Goal: Transaction & Acquisition: Book appointment/travel/reservation

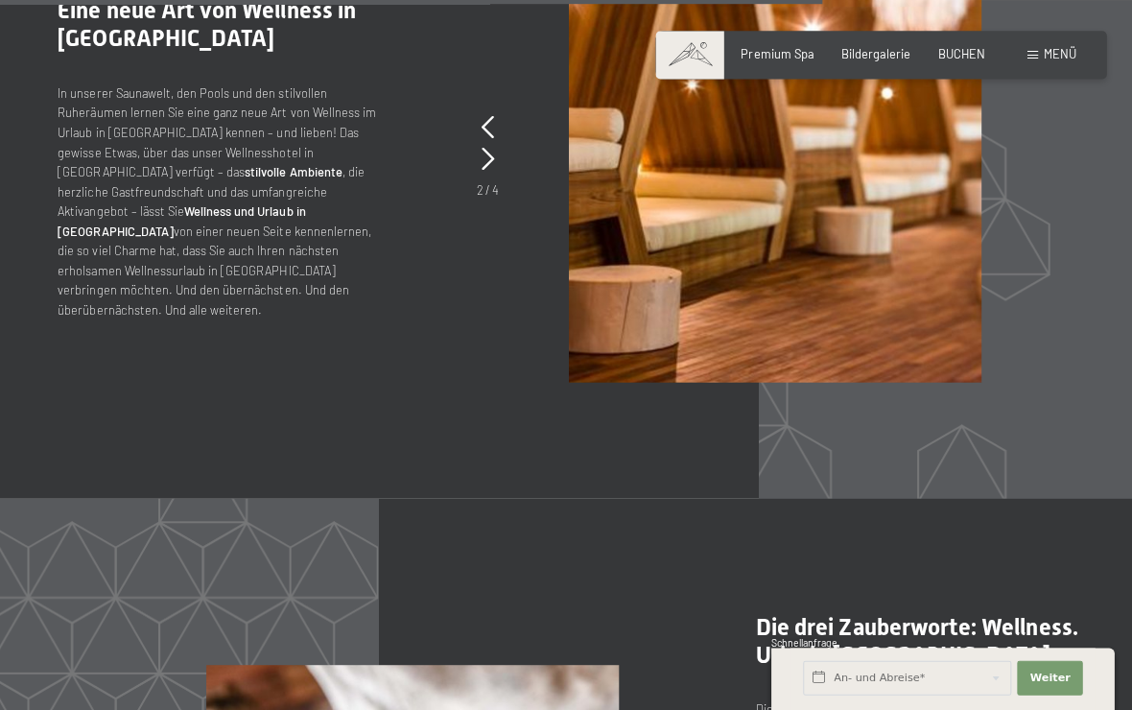
scroll to position [6696, 0]
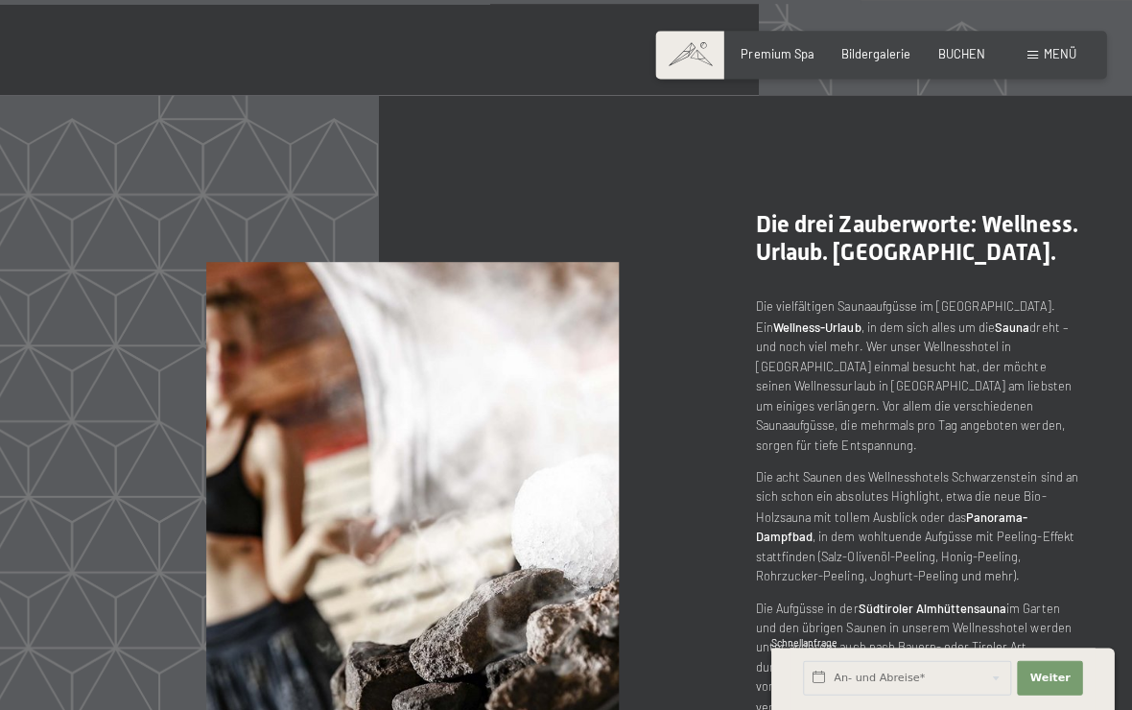
click at [1034, 53] on div "Menü" at bounding box center [1046, 54] width 48 height 17
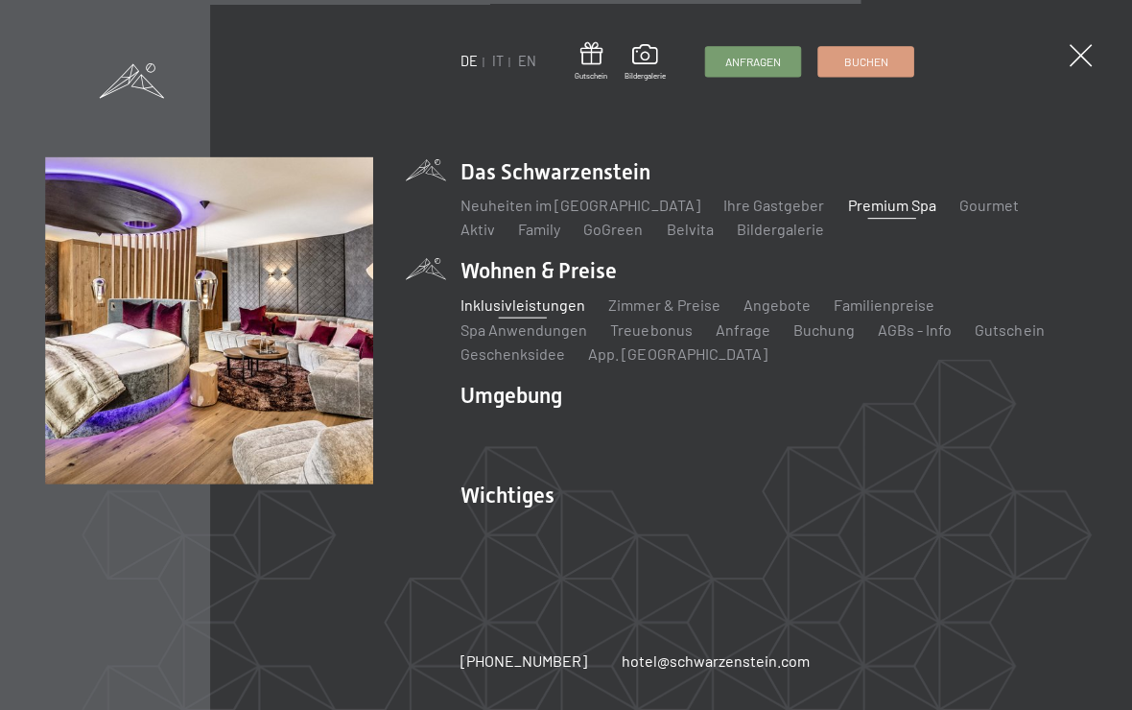
click at [552, 305] on link "Inklusivleistungen" at bounding box center [519, 302] width 125 height 18
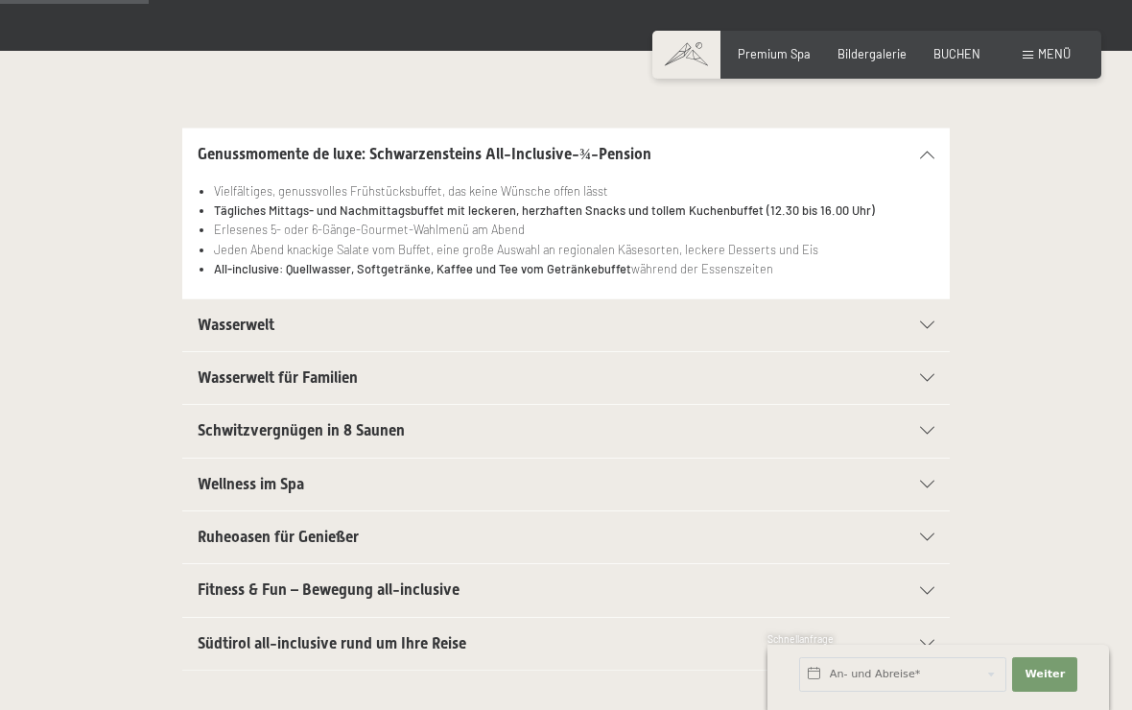
scroll to position [366, 0]
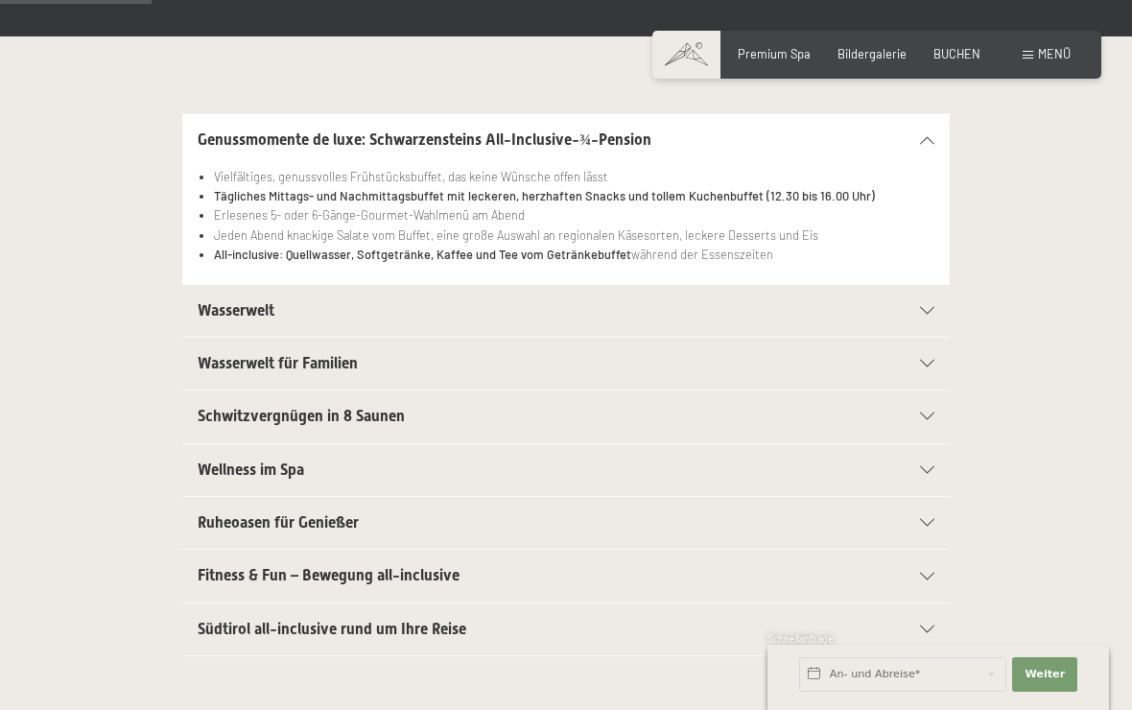
click at [925, 636] on div "Südtirol all-inclusive rund um Ihre Reise" at bounding box center [566, 629] width 737 height 52
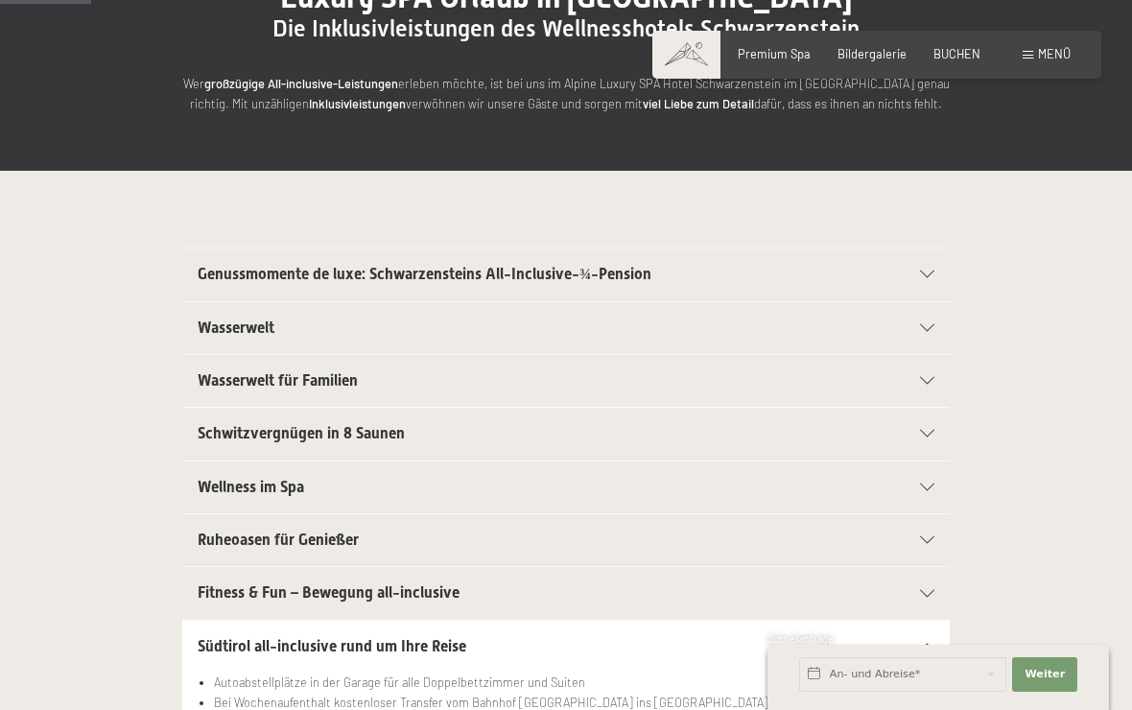
scroll to position [218, 0]
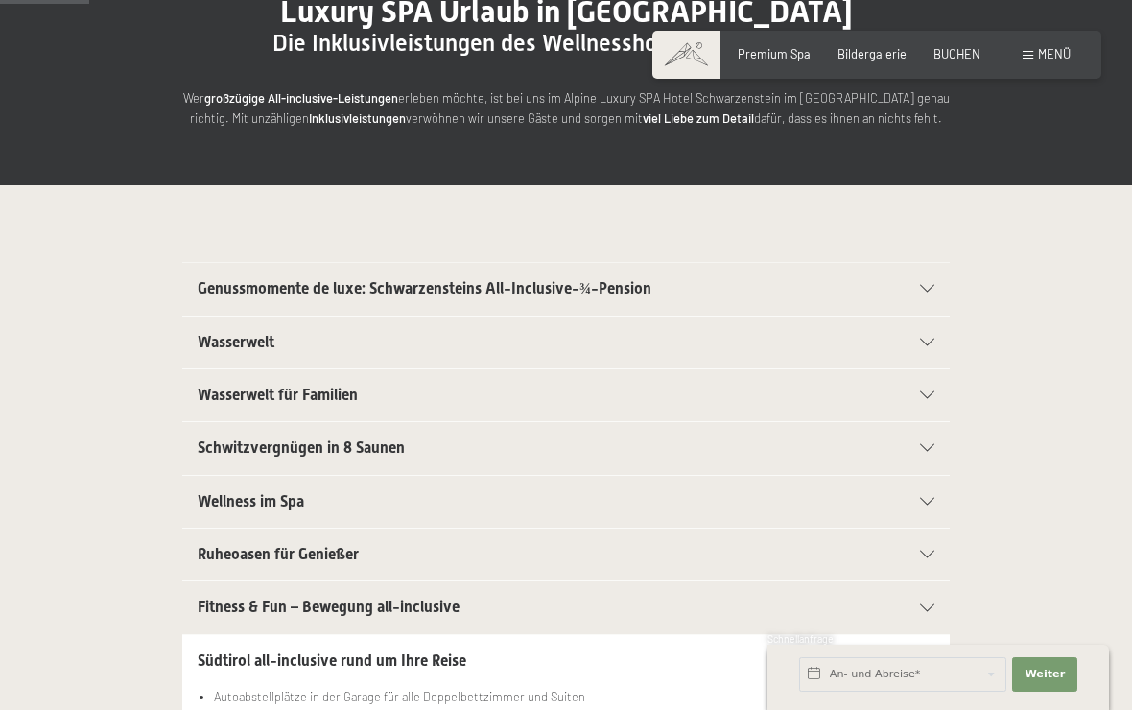
click at [1034, 46] on div "Menü" at bounding box center [1046, 54] width 48 height 17
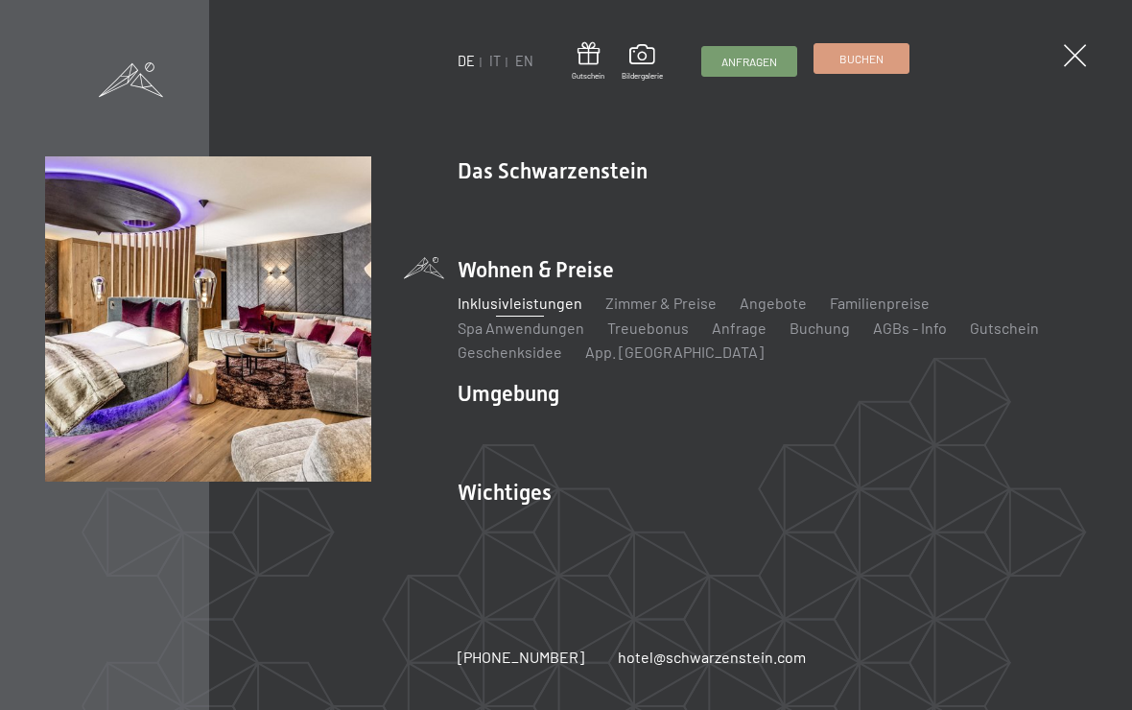
click at [843, 72] on link "Buchen" at bounding box center [861, 58] width 94 height 29
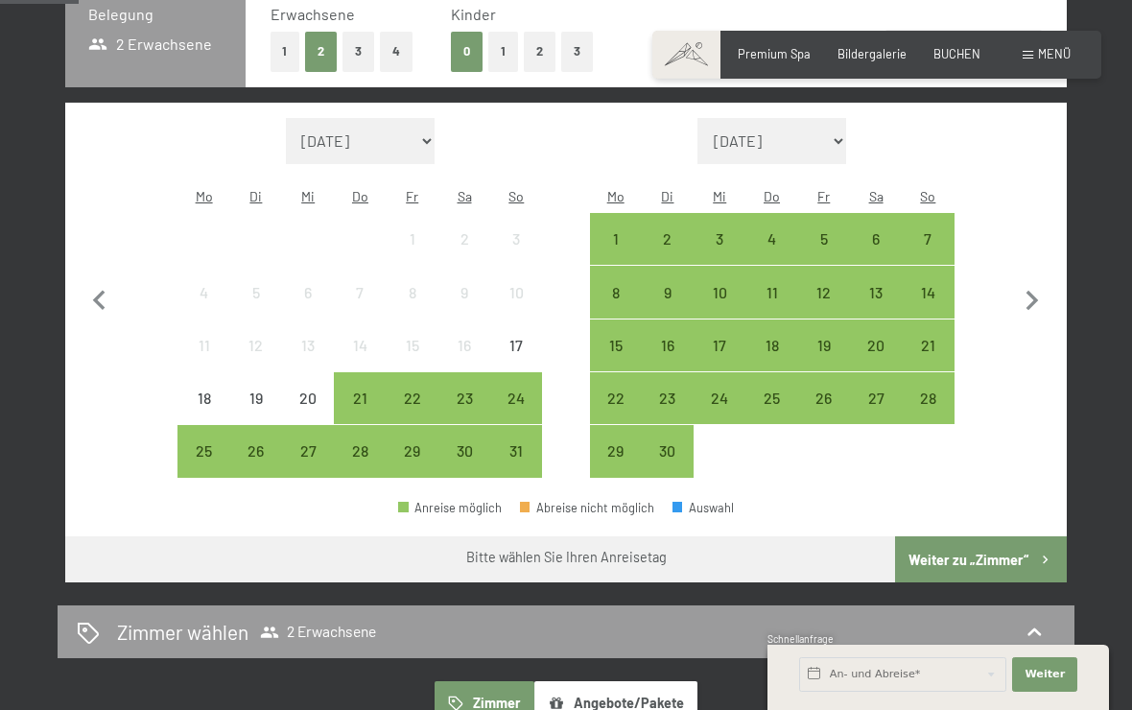
scroll to position [468, 0]
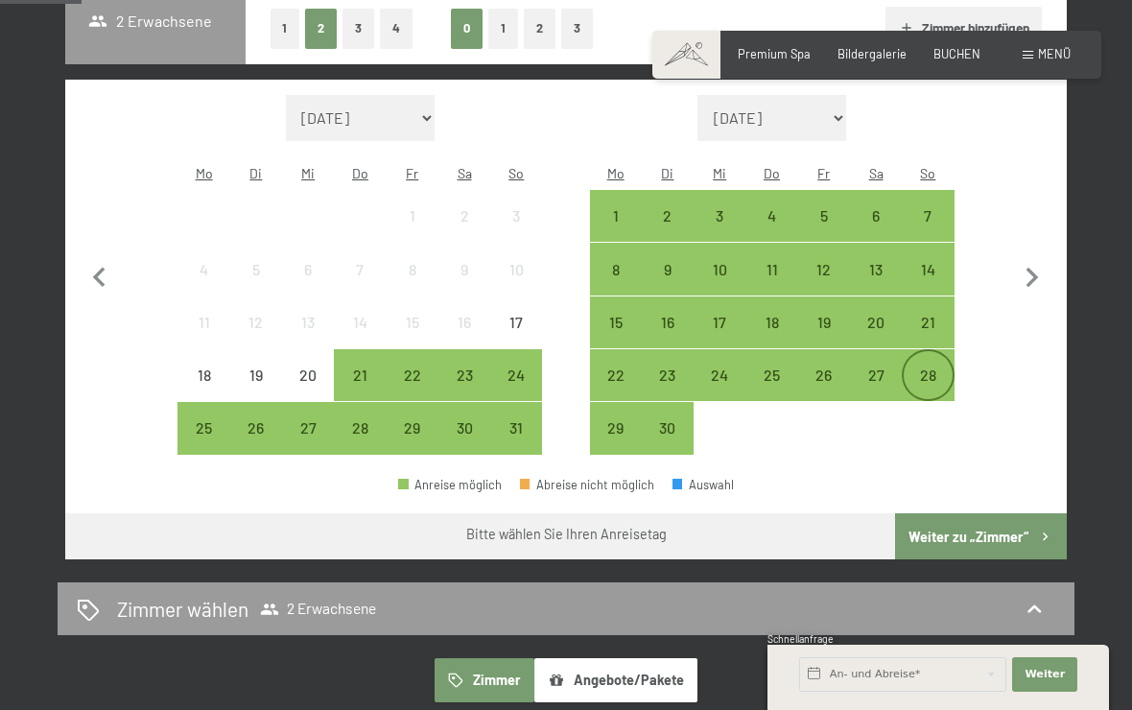
click at [935, 367] on div "28" at bounding box center [927, 391] width 48 height 48
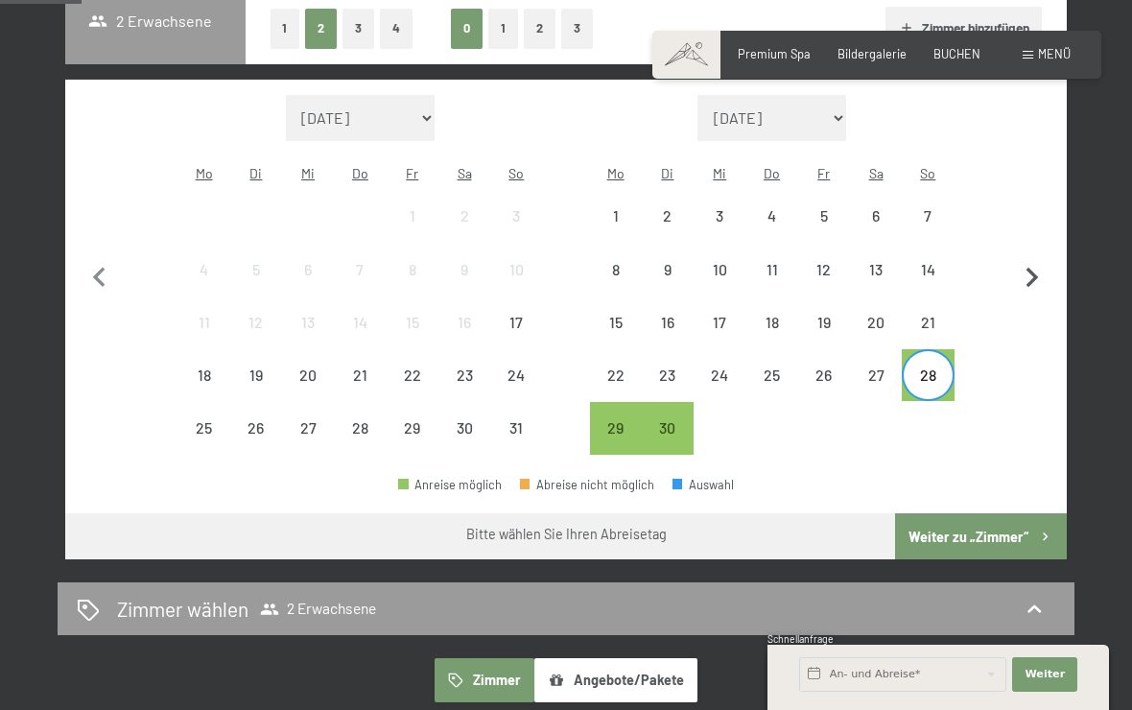
click at [1042, 265] on icon "button" at bounding box center [1032, 278] width 40 height 40
select select "2025-09-01"
select select "2025-10-01"
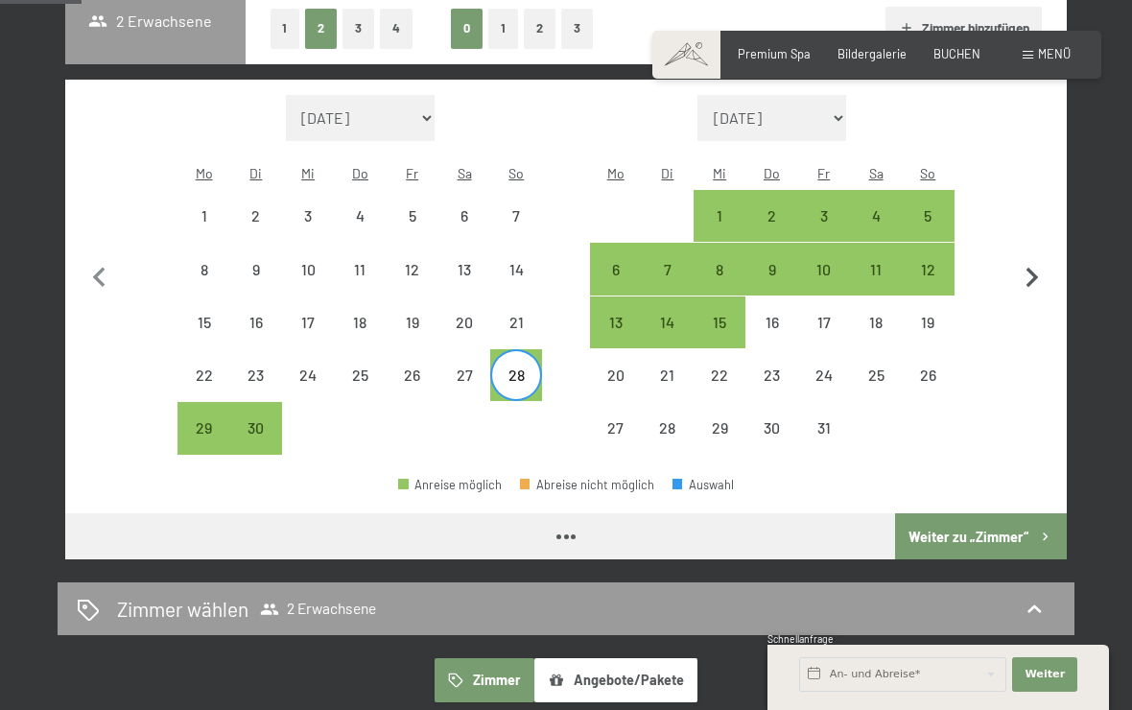
select select "2025-09-01"
select select "2025-10-01"
click at [932, 208] on div "5" at bounding box center [927, 232] width 48 height 48
select select "2025-09-01"
select select "2025-10-01"
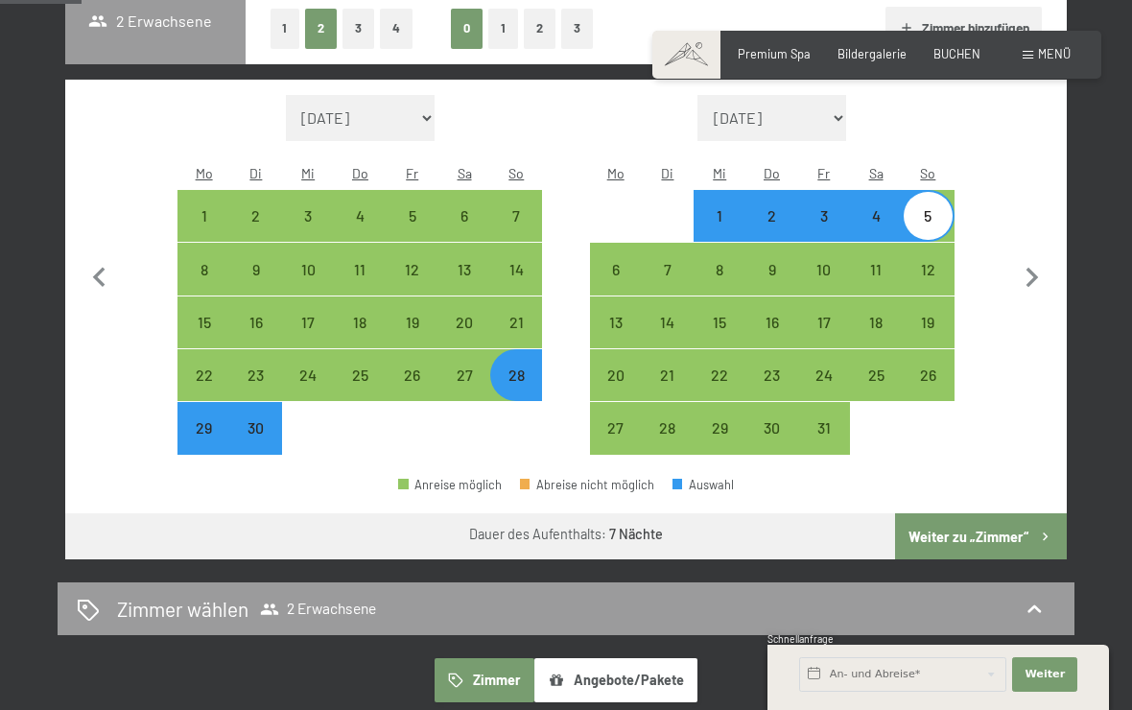
click at [1018, 513] on button "Weiter zu „Zimmer“" at bounding box center [981, 536] width 172 height 46
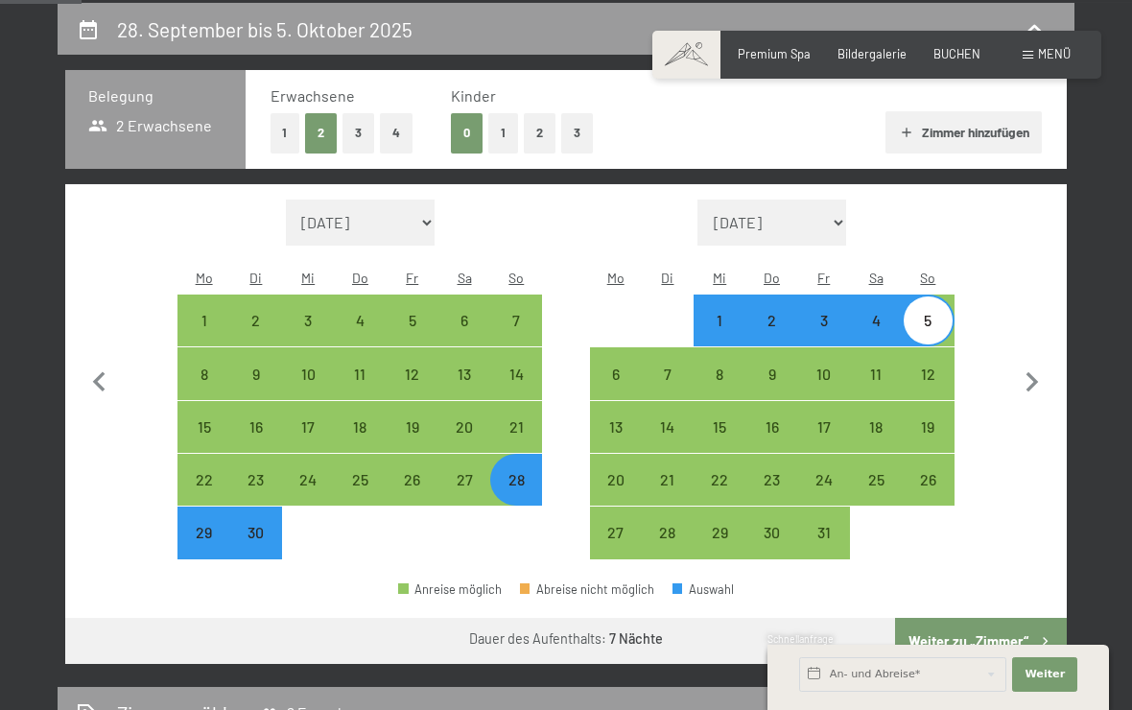
select select "2025-09-01"
select select "2025-10-01"
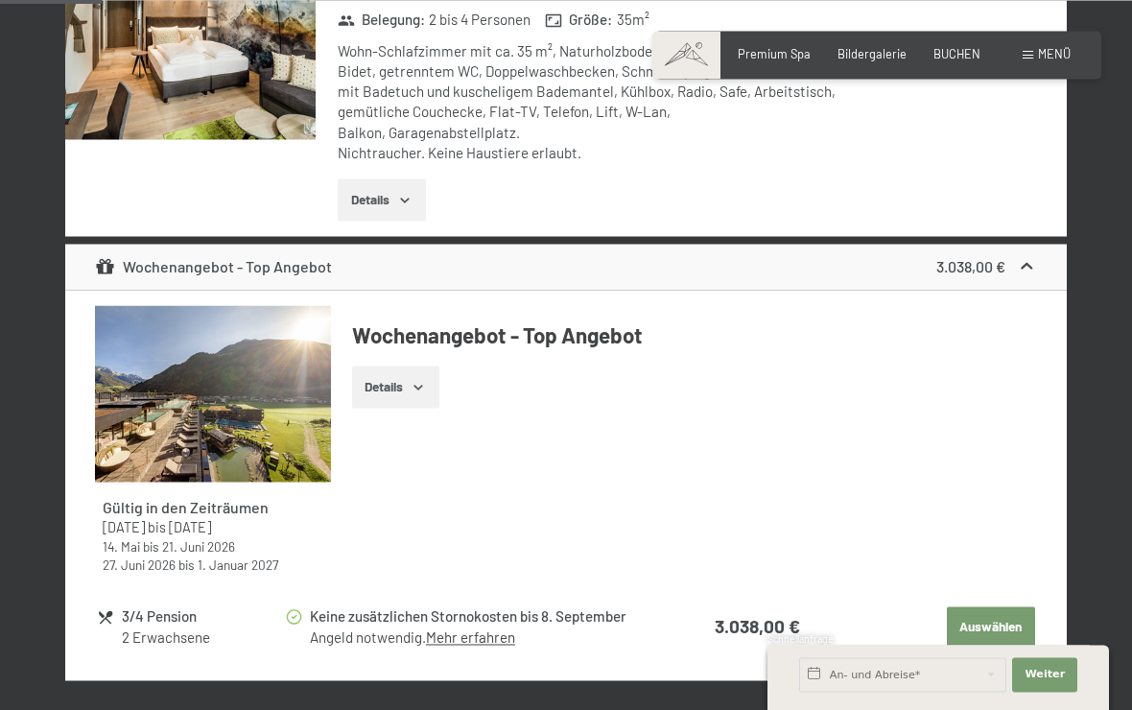
scroll to position [642, 0]
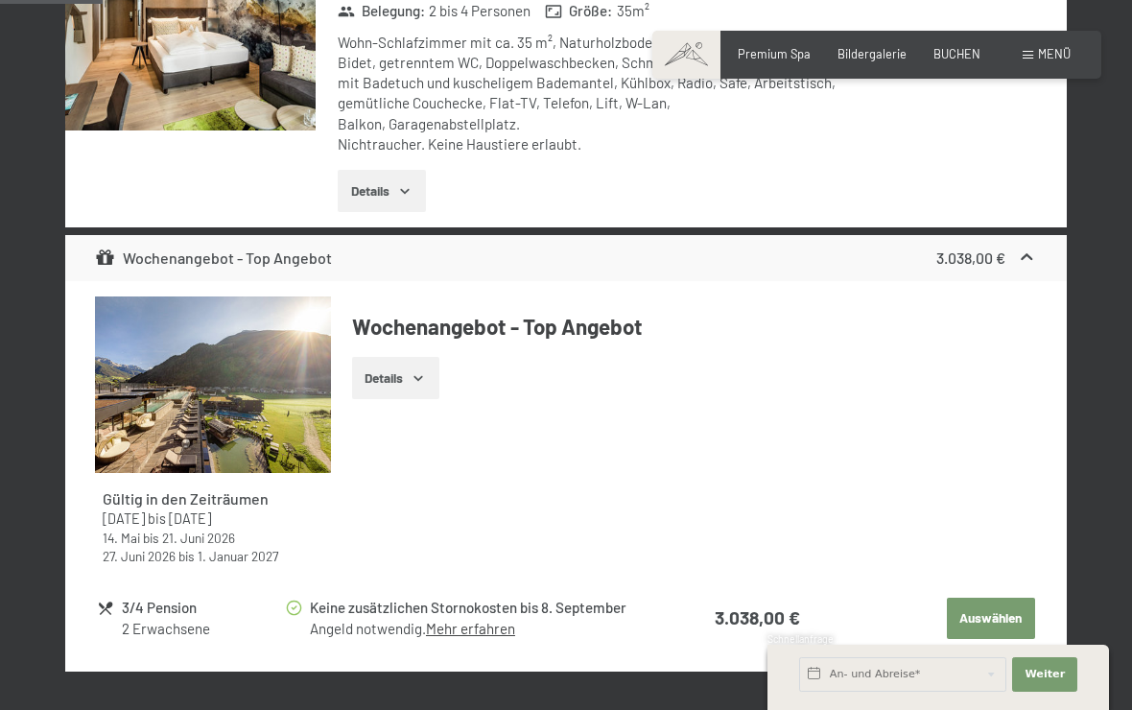
click at [398, 391] on button "Details" at bounding box center [395, 378] width 87 height 42
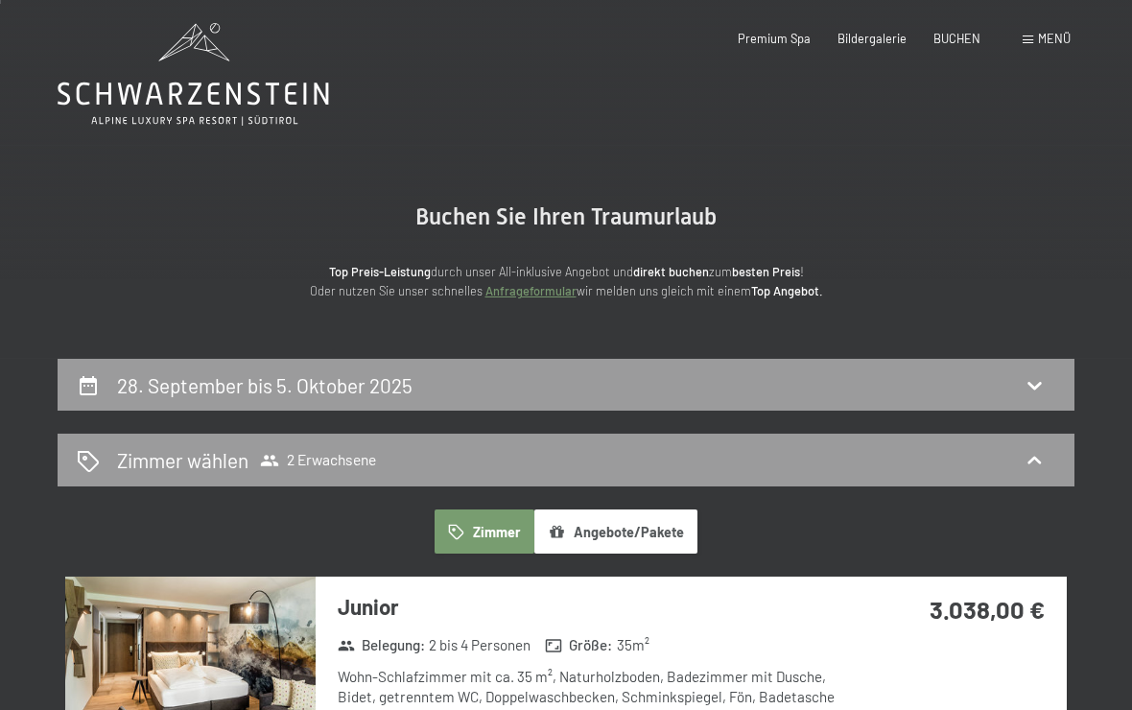
scroll to position [5, 0]
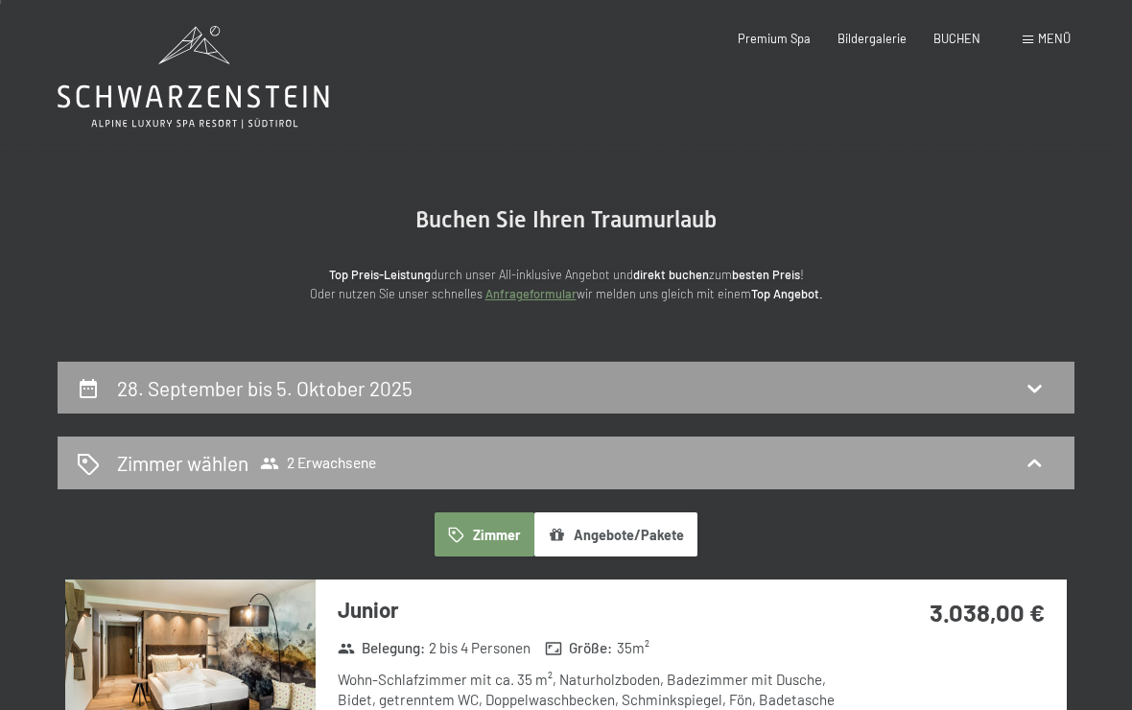
click at [1047, 466] on div "Zimmer wählen 2 Erwachsene" at bounding box center [566, 463] width 978 height 28
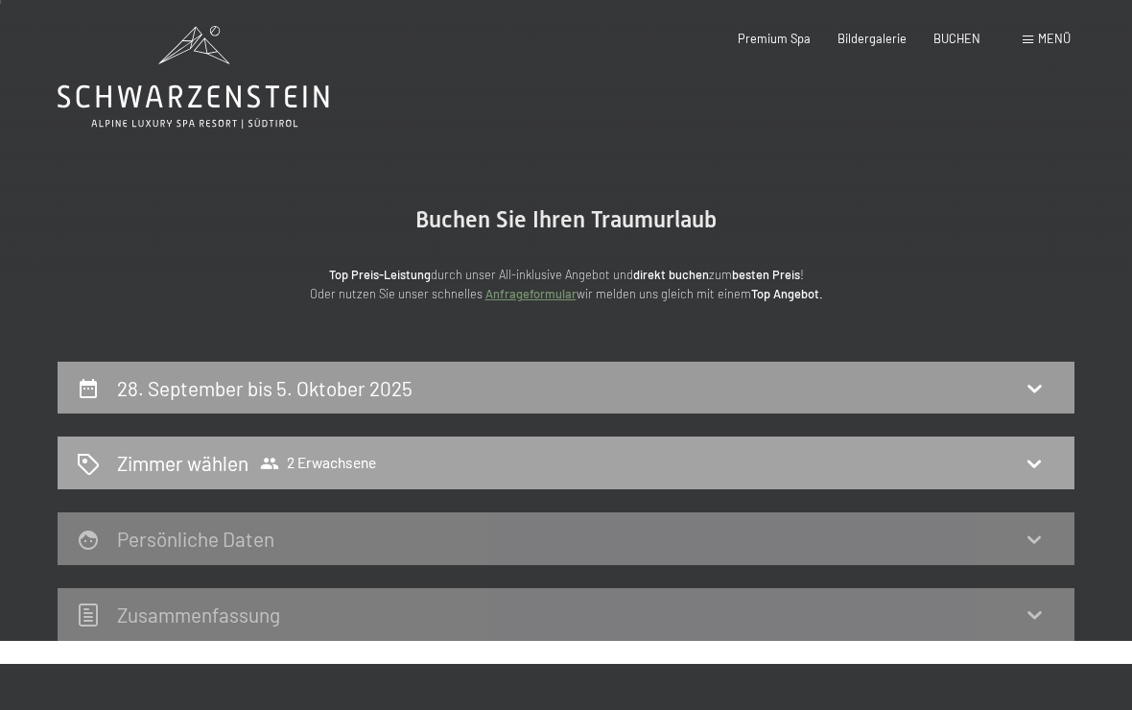
click at [1045, 464] on icon at bounding box center [1033, 463] width 23 height 23
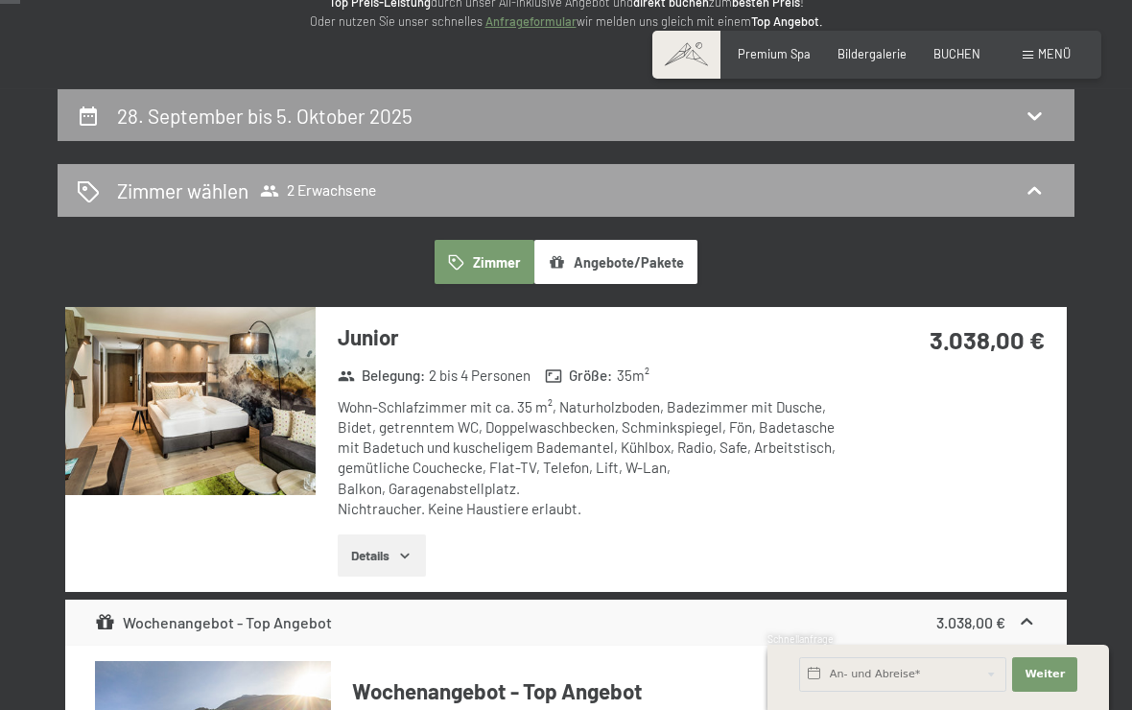
scroll to position [0, 0]
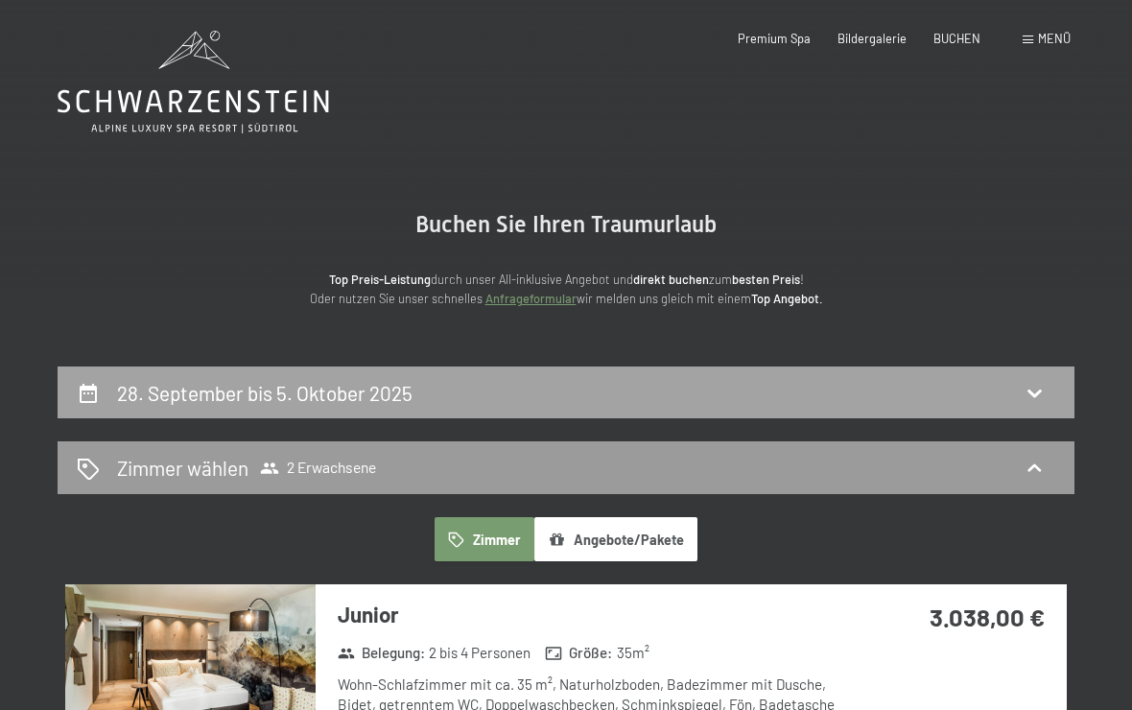
click at [1037, 394] on icon at bounding box center [1033, 392] width 23 height 23
select select "2025-09-01"
select select "2025-10-01"
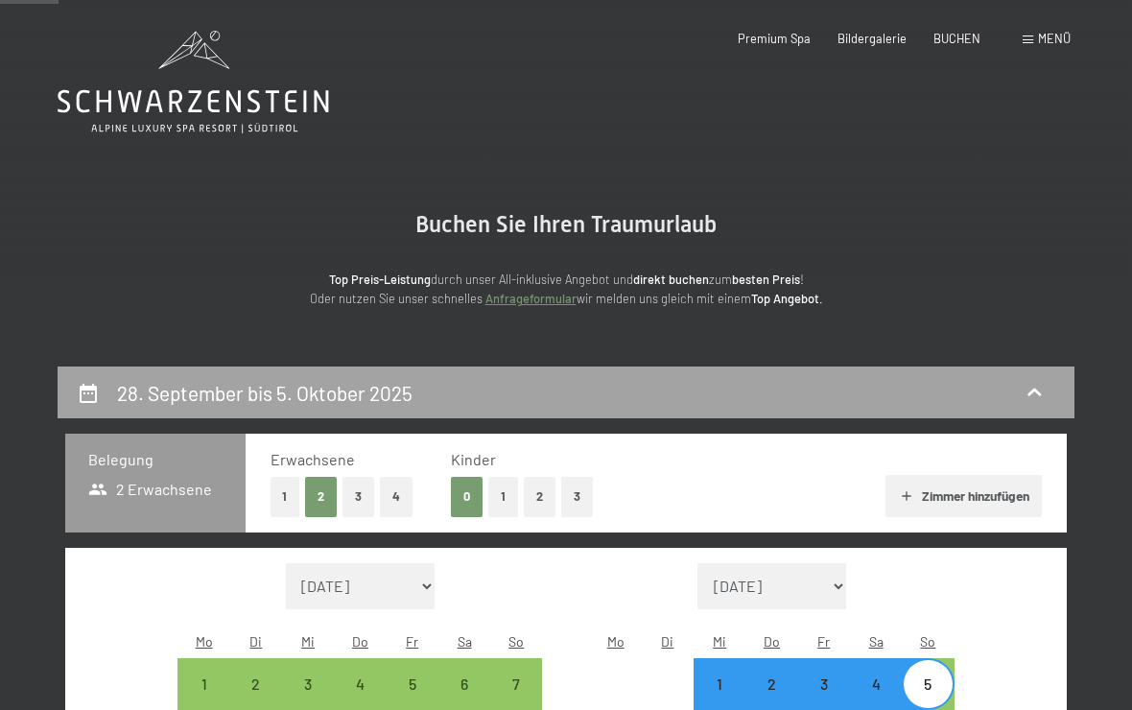
scroll to position [364, 0]
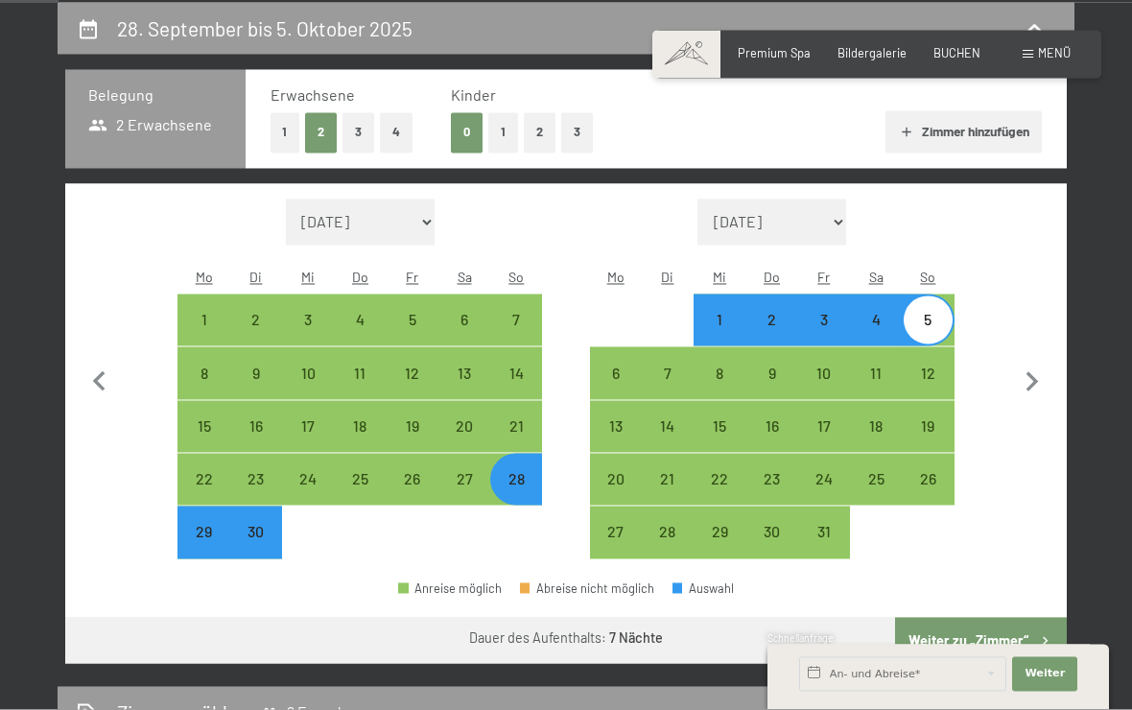
click at [405, 134] on button "4" at bounding box center [396, 132] width 33 height 39
select select "2025-09-01"
select select "2025-10-01"
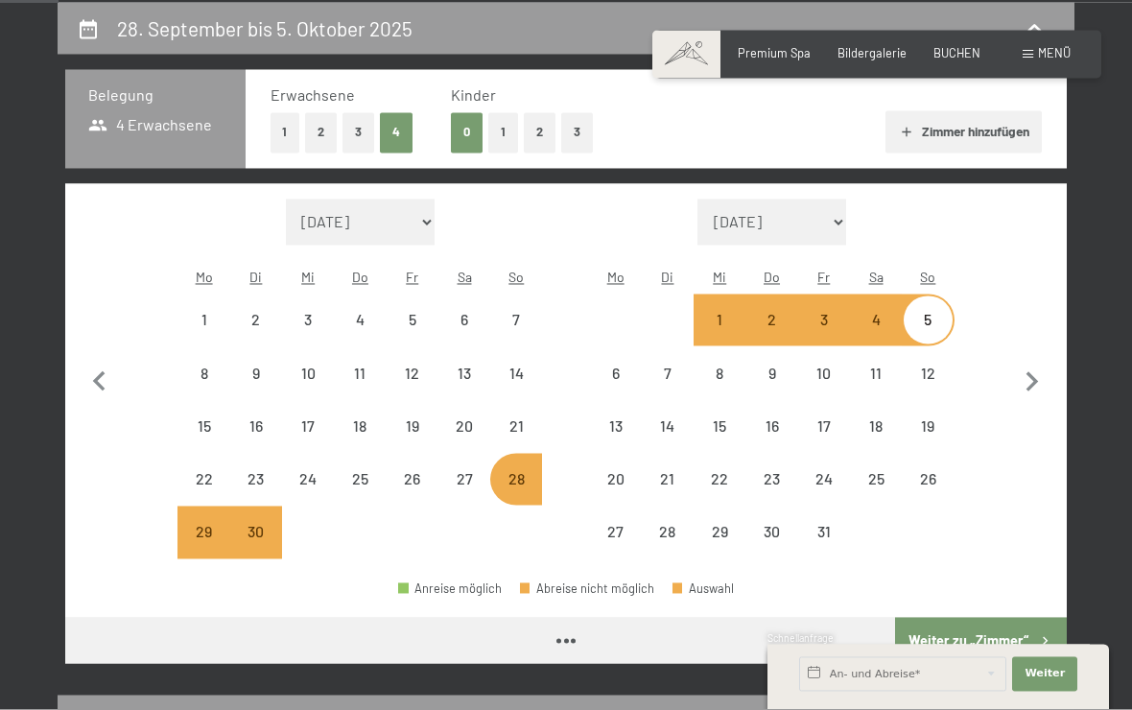
select select "2025-09-01"
select select "2025-10-01"
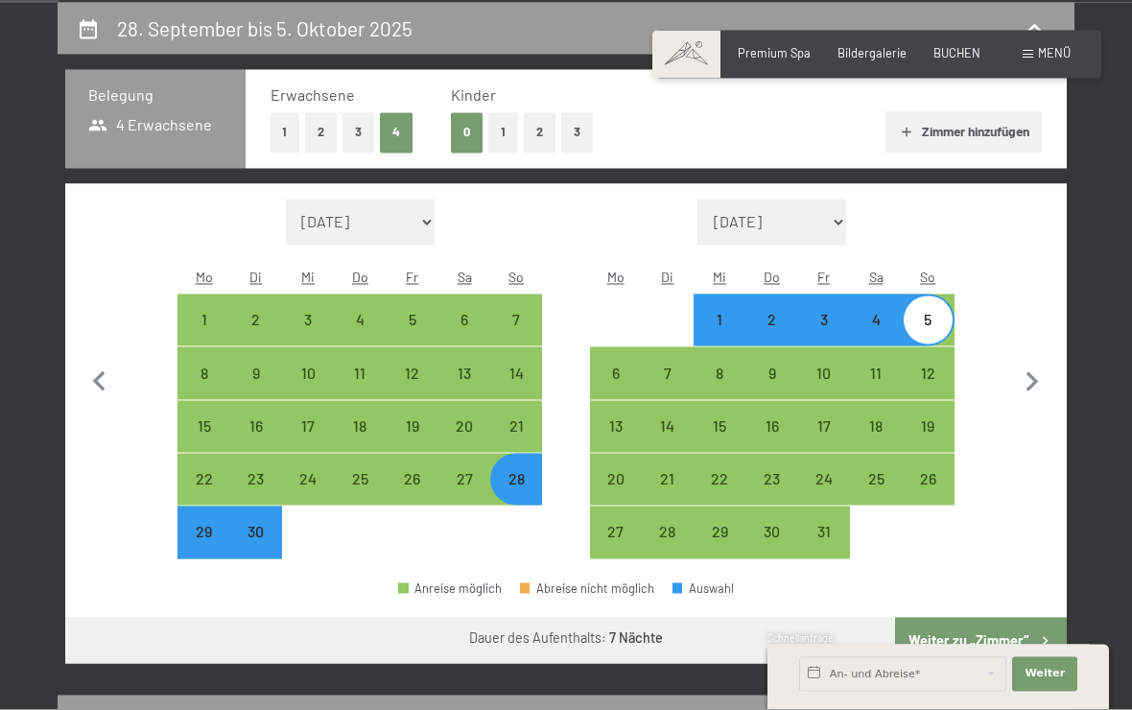
click at [974, 618] on button "Weiter zu „Zimmer“" at bounding box center [981, 641] width 172 height 46
select select "2025-09-01"
select select "2025-10-01"
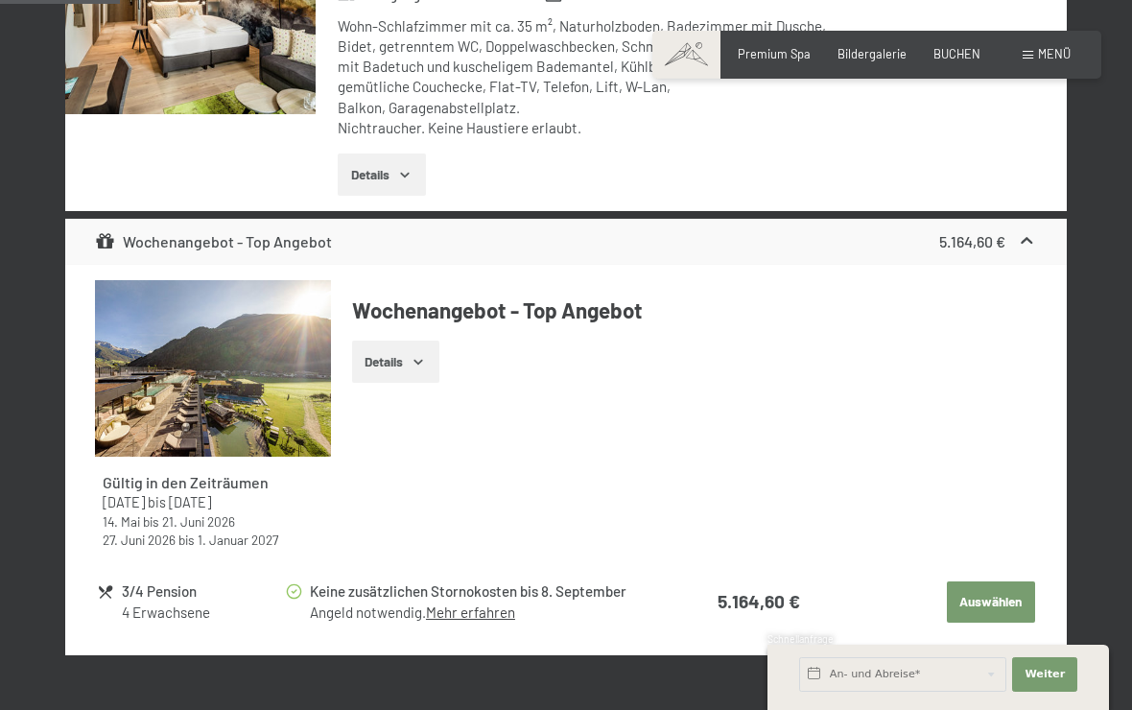
scroll to position [659, 0]
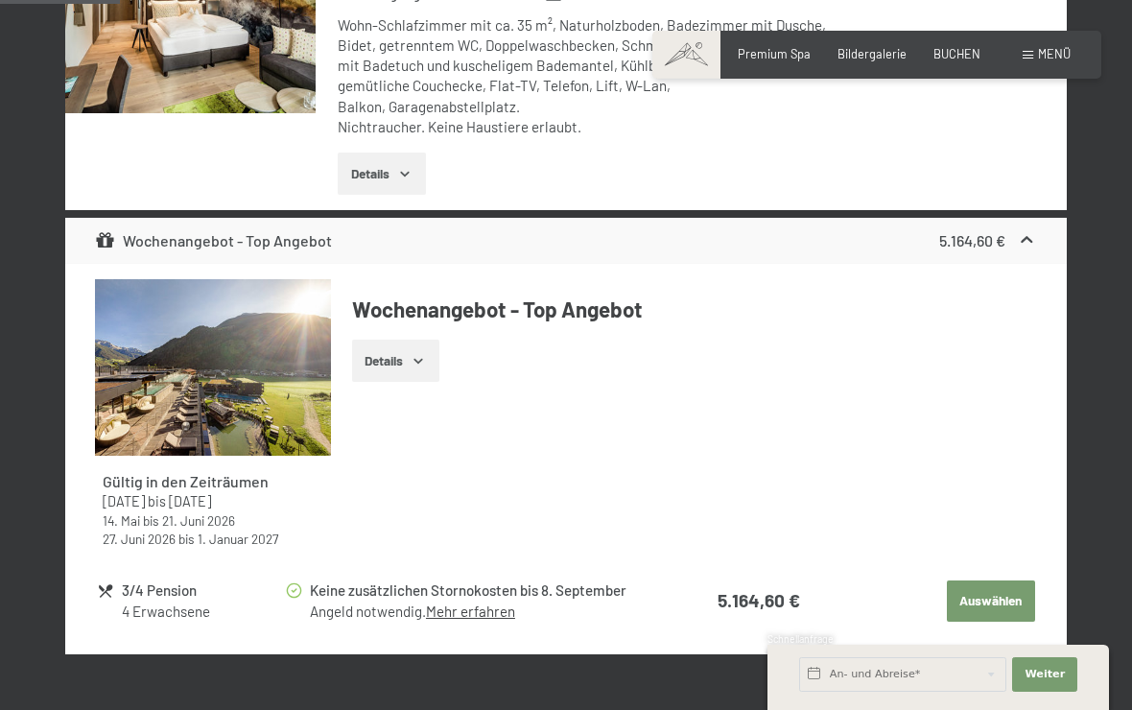
click at [426, 353] on icon "button" at bounding box center [417, 360] width 15 height 15
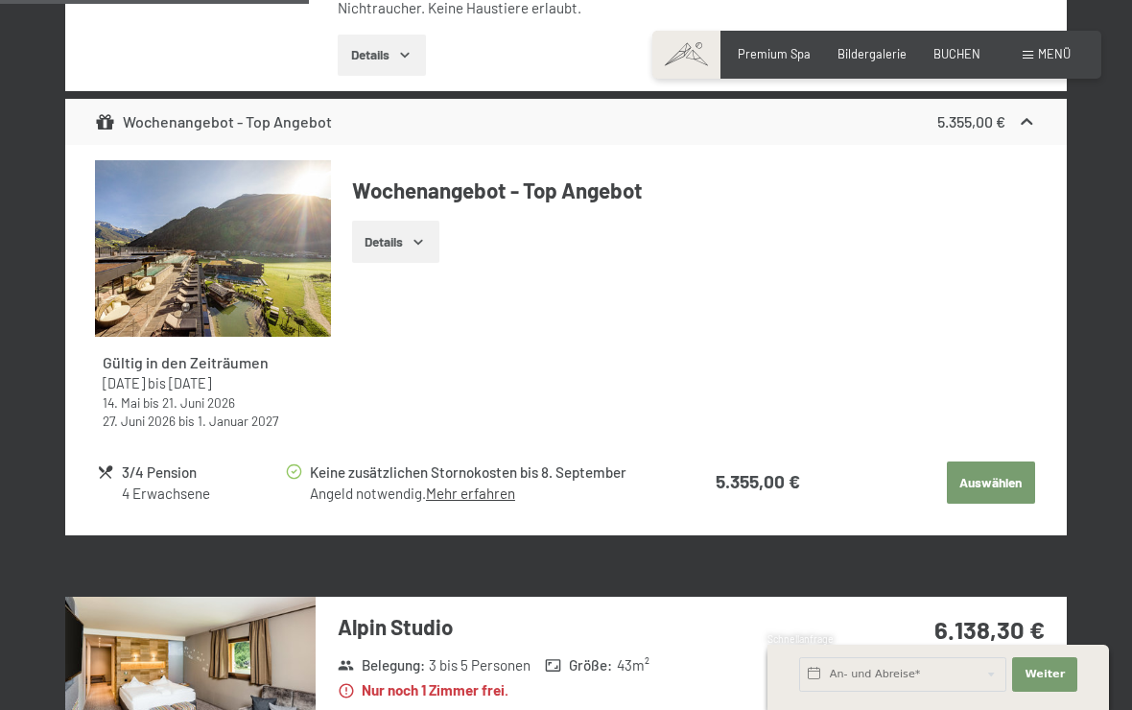
scroll to position [1737, 0]
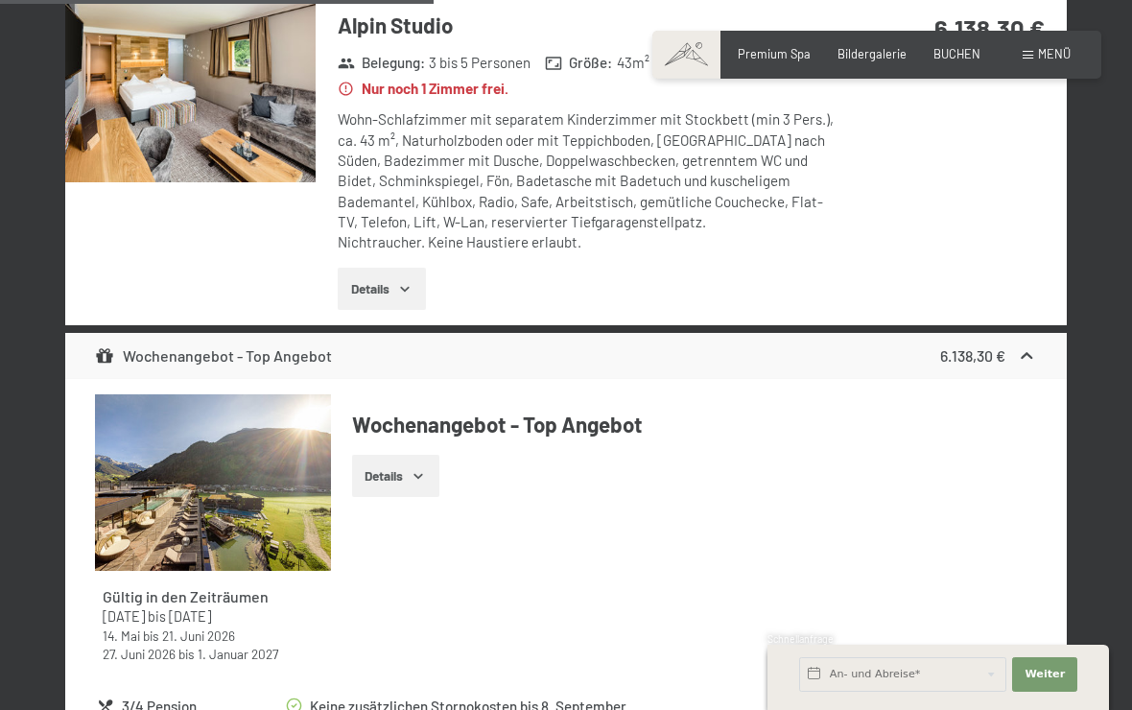
scroll to position [2498, 0]
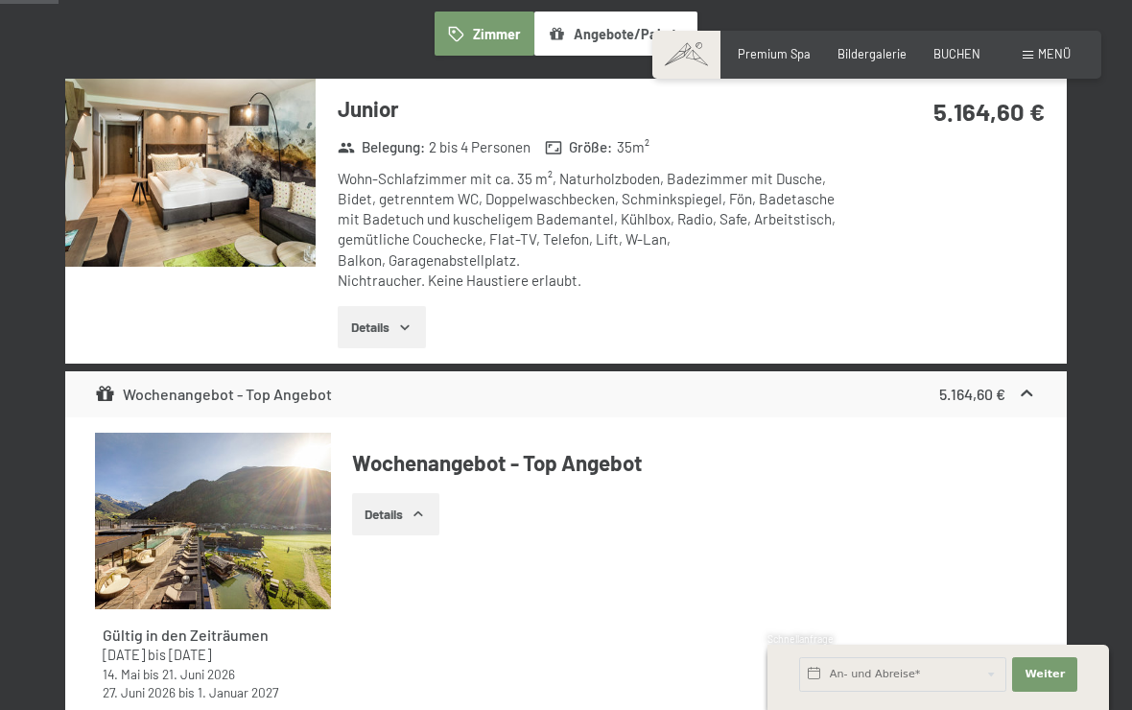
scroll to position [0, 0]
